Goal: Find specific page/section: Find specific page/section

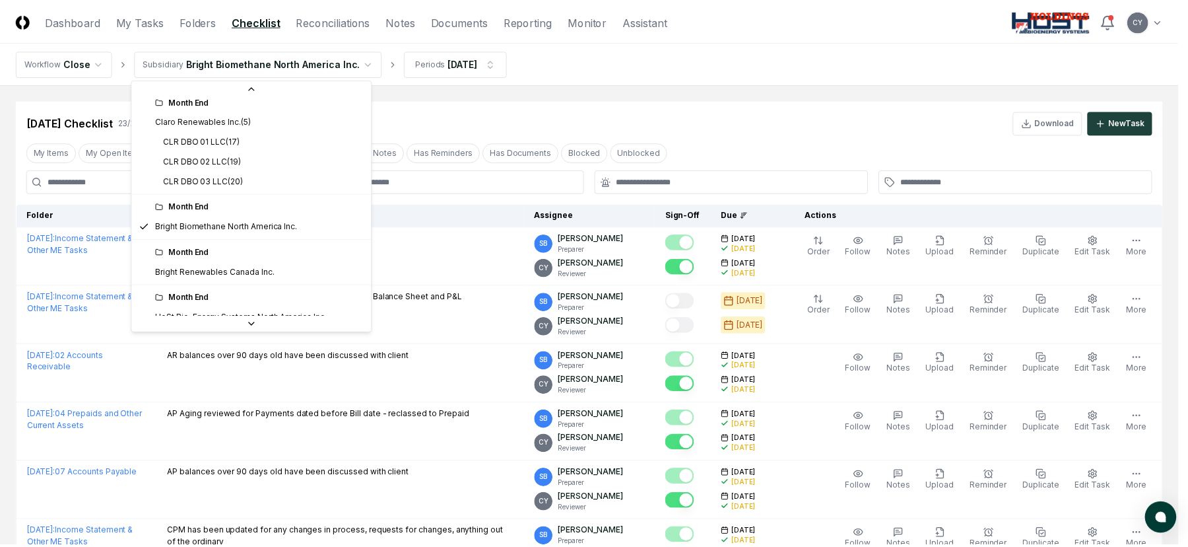
scroll to position [132, 0]
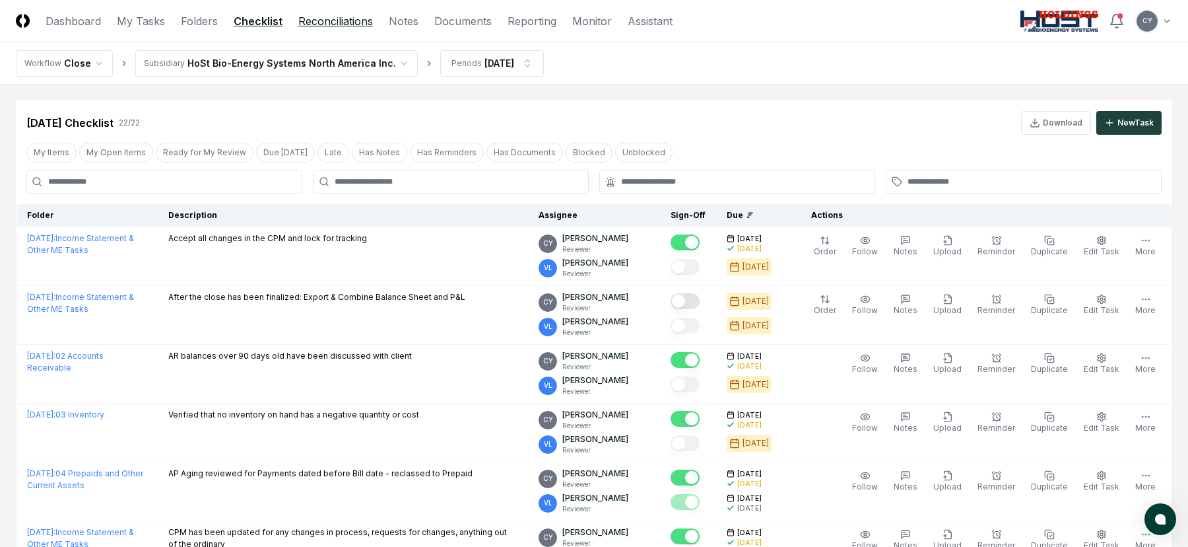
click at [358, 18] on link "Reconciliations" at bounding box center [335, 21] width 75 height 16
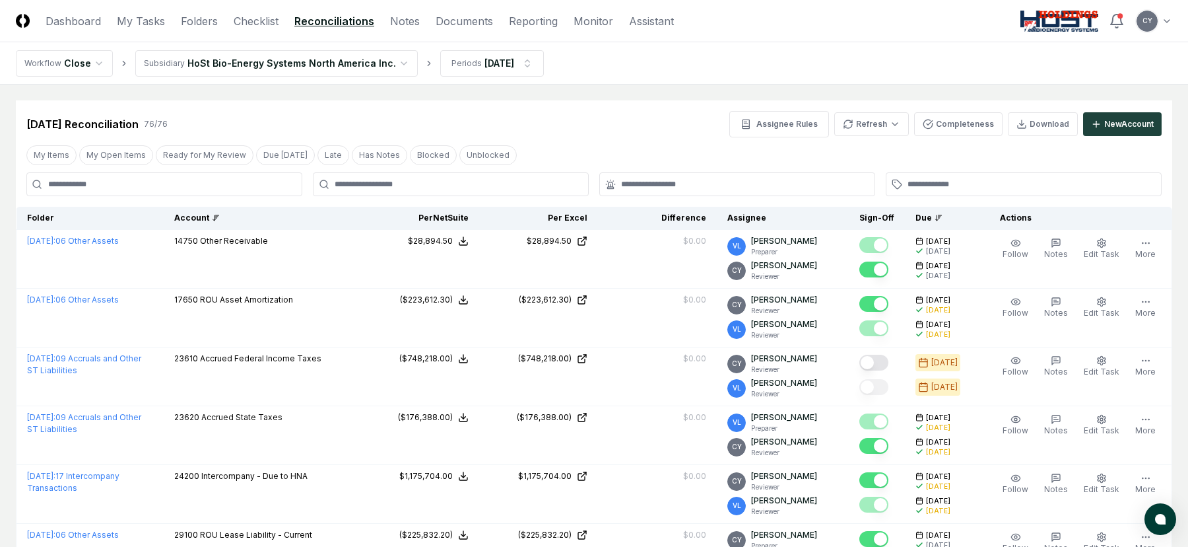
click at [189, 213] on div "Account" at bounding box center [262, 218] width 176 height 12
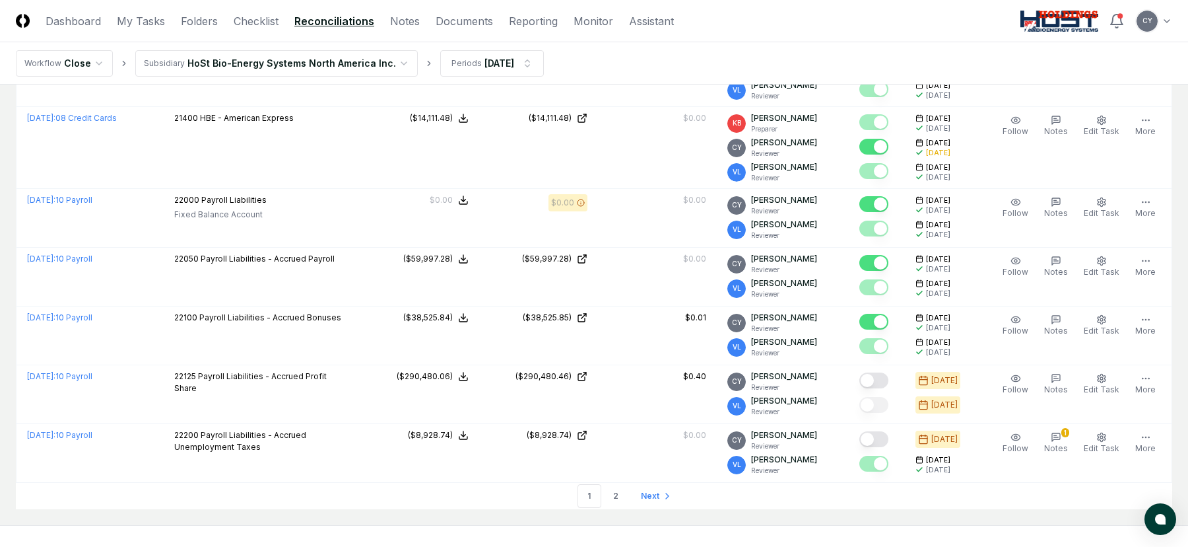
scroll to position [2896, 0]
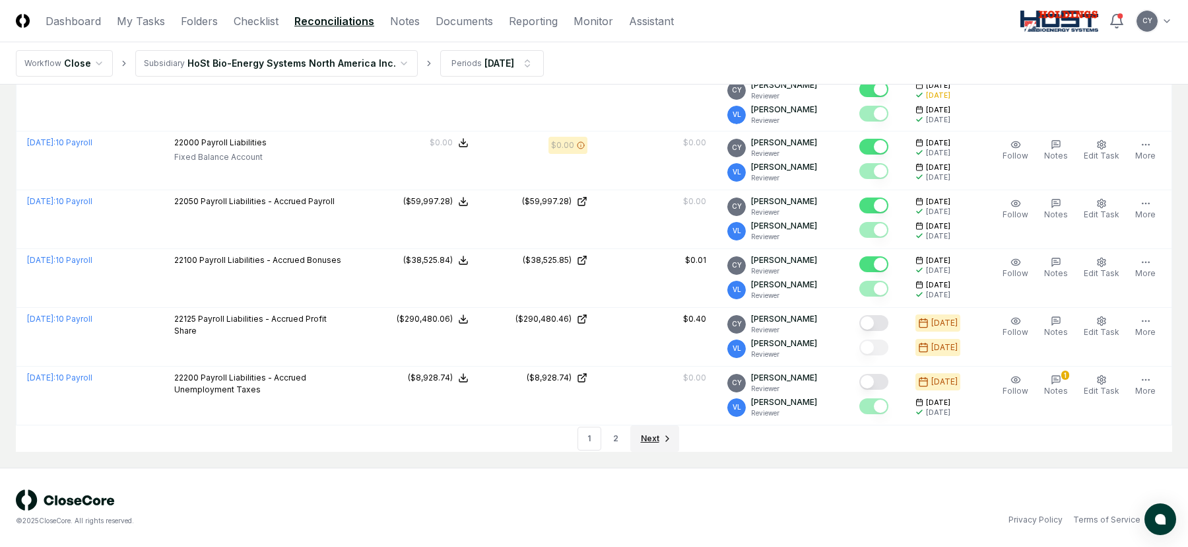
click at [634, 440] on link "Next" at bounding box center [654, 438] width 49 height 26
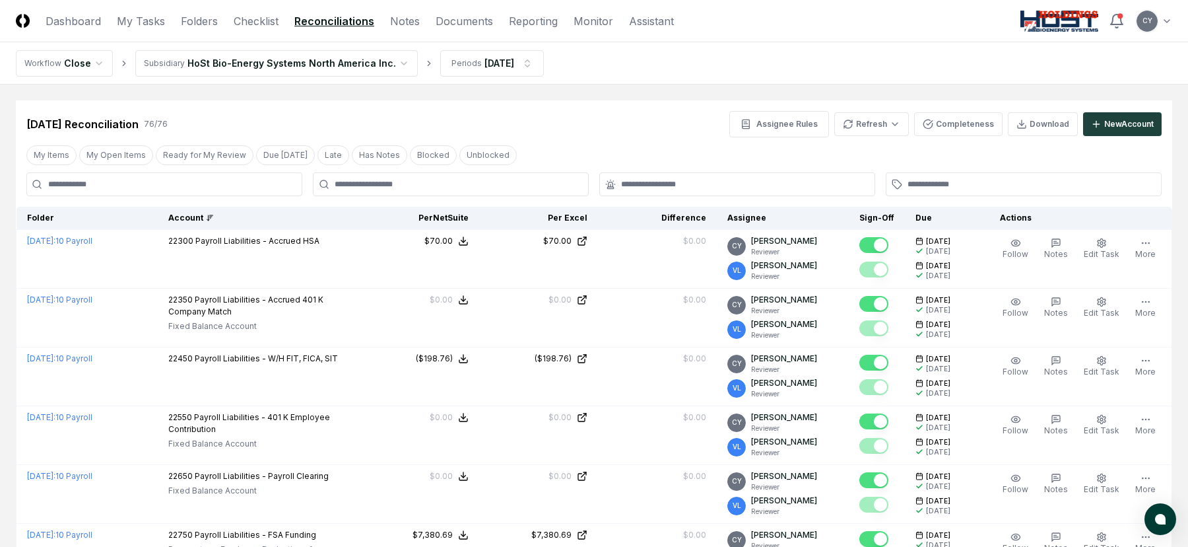
click at [552, 132] on div "[DATE] Reconciliation 76 / 76 Assignee Rules Refresh Completeness Download New …" at bounding box center [593, 124] width 1135 height 26
